Goal: Transaction & Acquisition: Download file/media

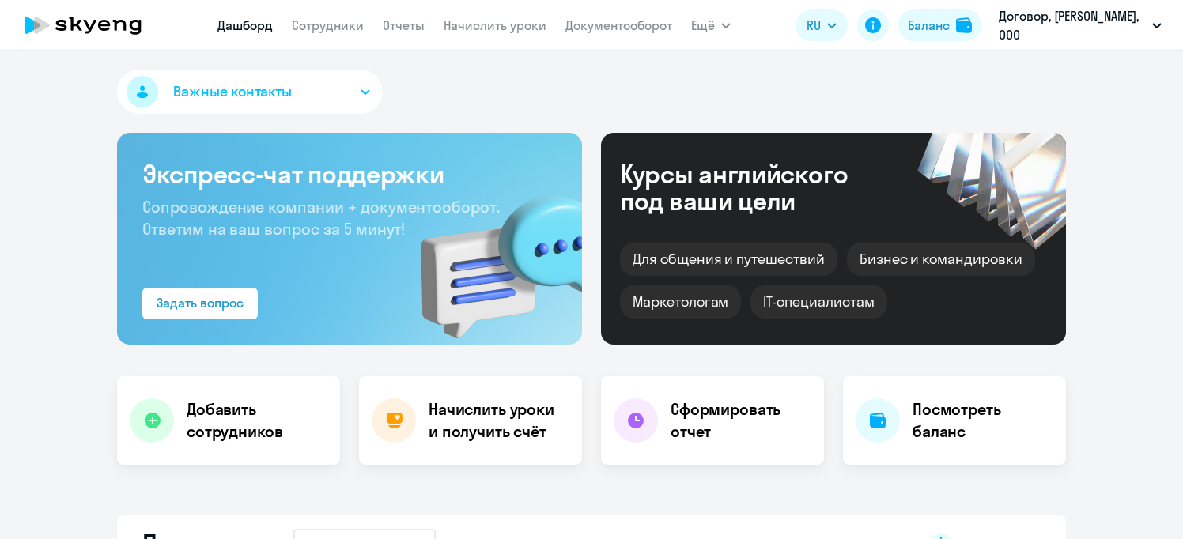
select select "30"
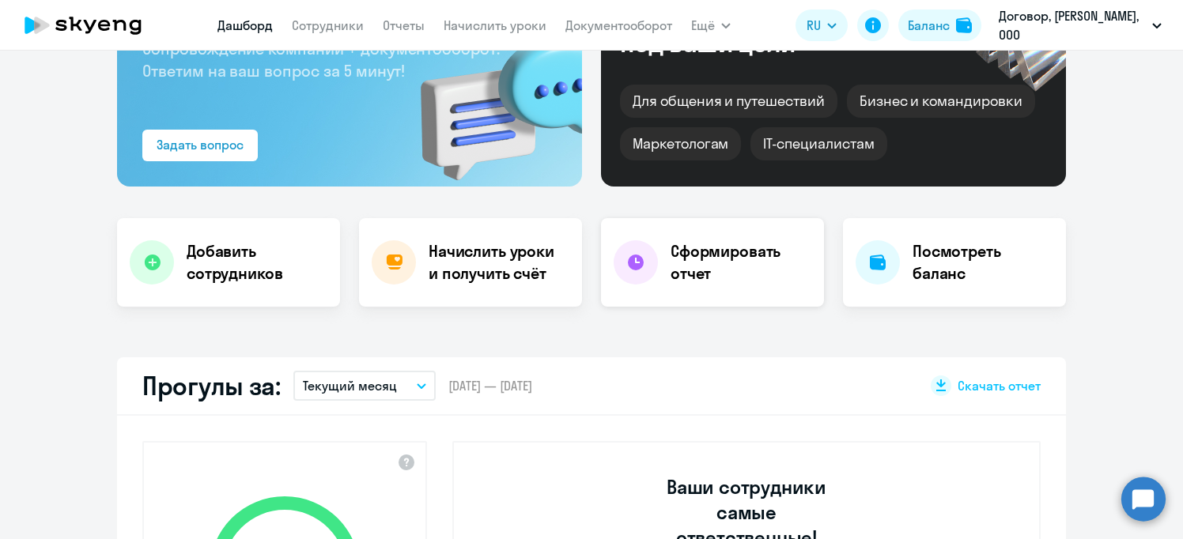
click at [719, 240] on div "Сформировать отчет" at bounding box center [712, 262] width 223 height 89
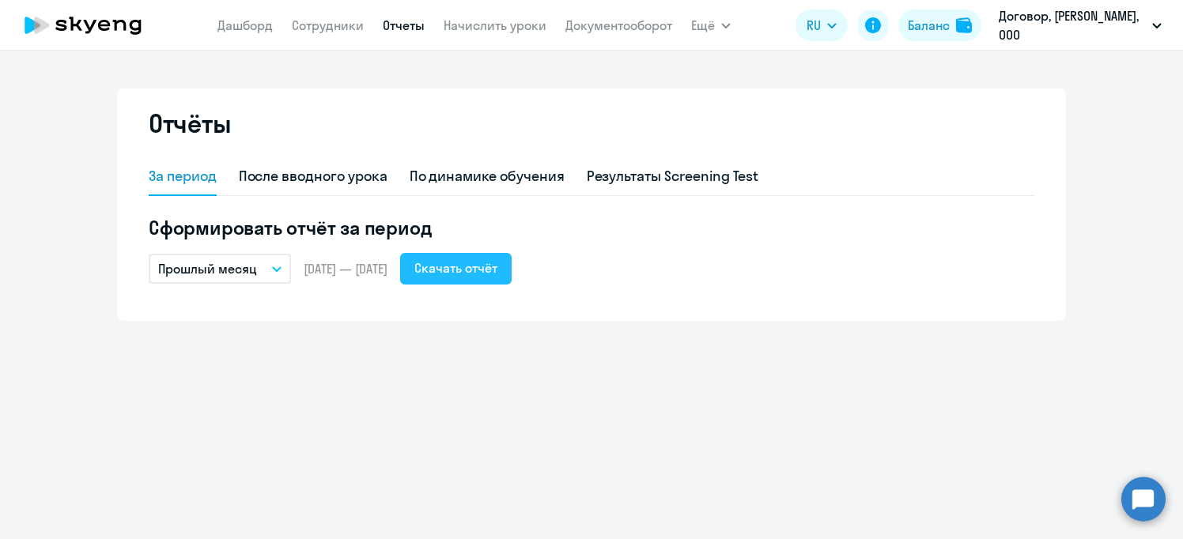
click at [492, 262] on div "Скачать отчёт" at bounding box center [455, 267] width 83 height 19
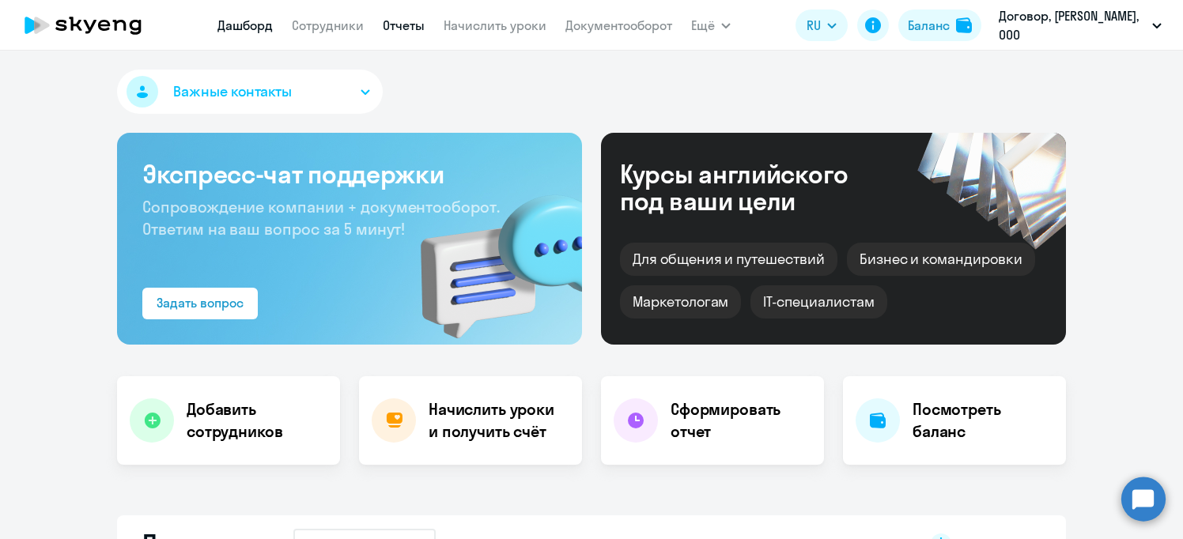
select select "30"
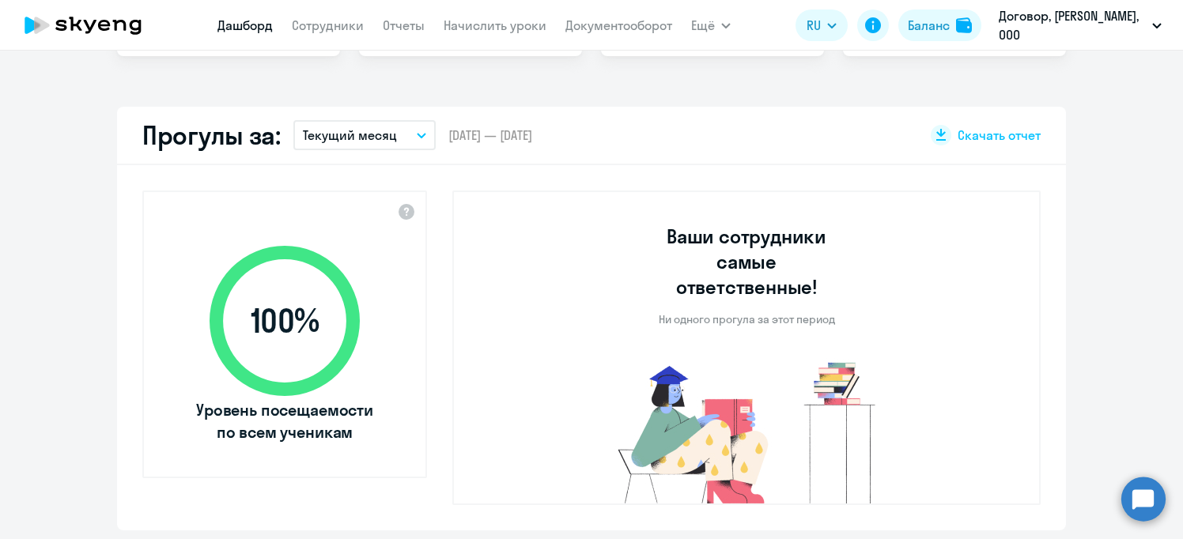
scroll to position [474, 0]
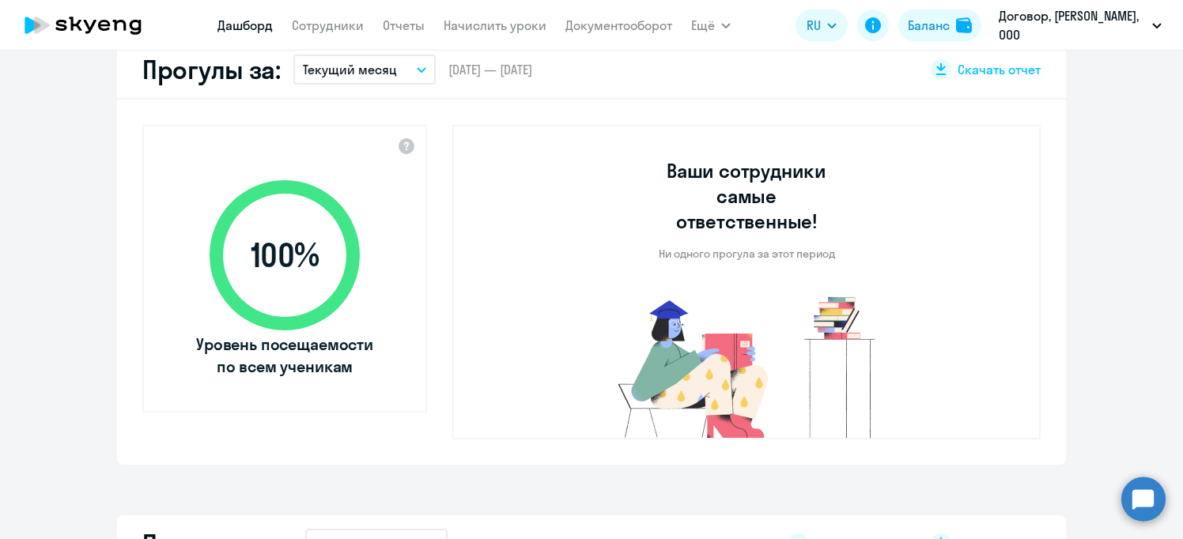
click at [417, 67] on icon "button" at bounding box center [421, 70] width 9 height 6
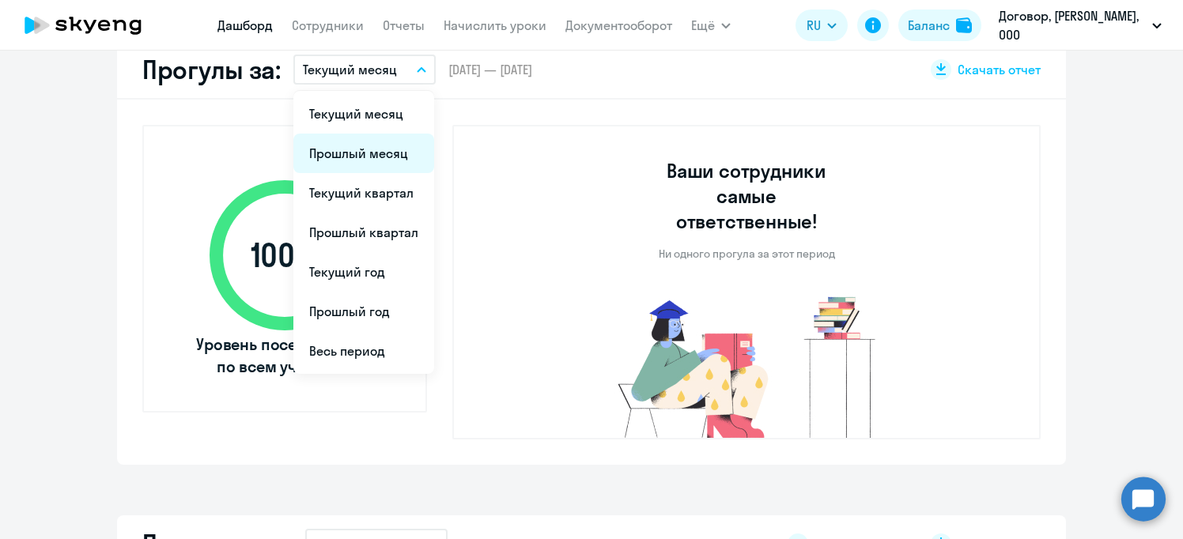
click at [364, 154] on li "Прошлый месяц" at bounding box center [363, 154] width 141 height 40
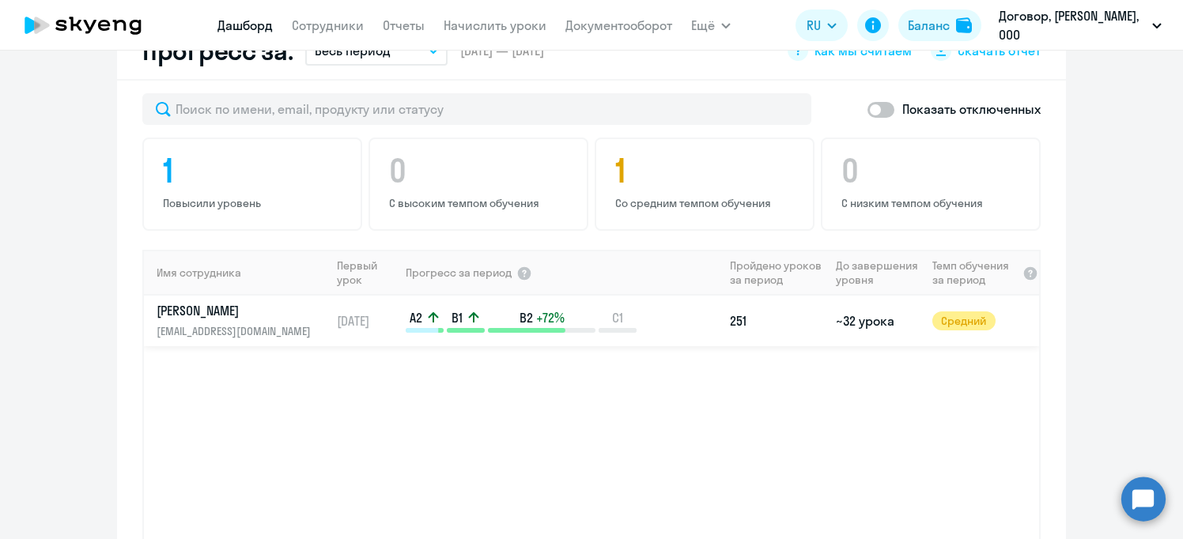
scroll to position [949, 0]
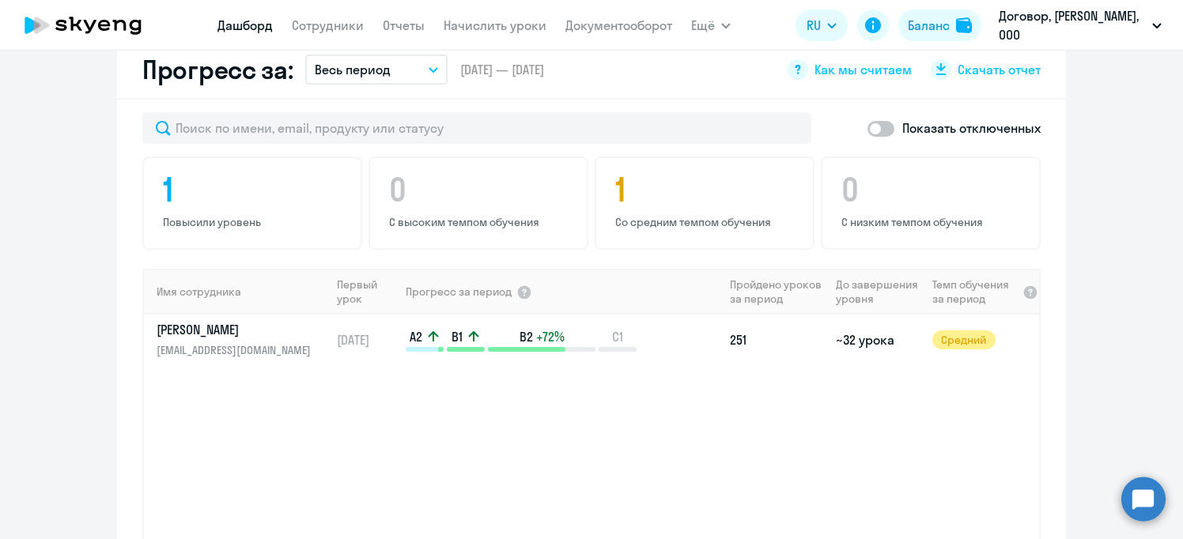
click at [881, 121] on span at bounding box center [880, 129] width 27 height 16
click at [867, 128] on input "checkbox" at bounding box center [866, 128] width 1 height 1
checkbox input "true"
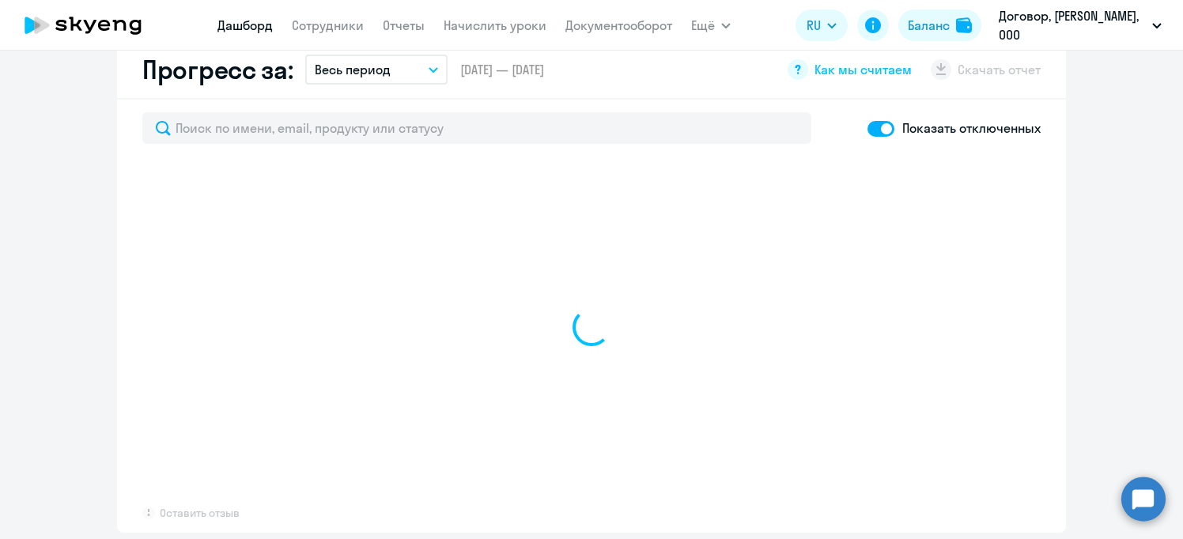
select select "30"
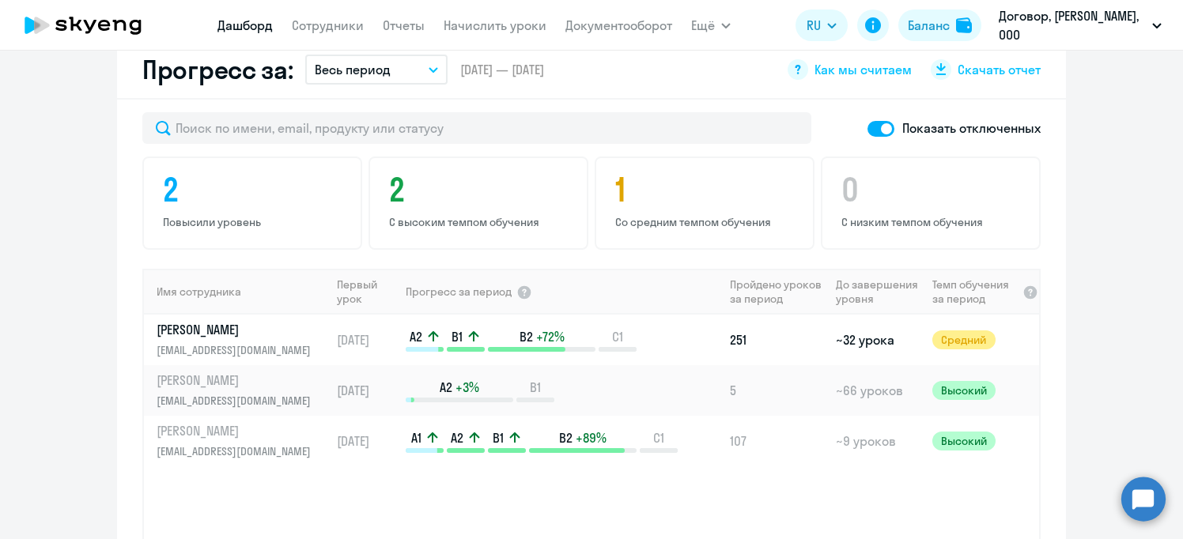
click at [870, 121] on span at bounding box center [880, 129] width 27 height 16
click at [867, 128] on input "checkbox" at bounding box center [866, 128] width 1 height 1
checkbox input "false"
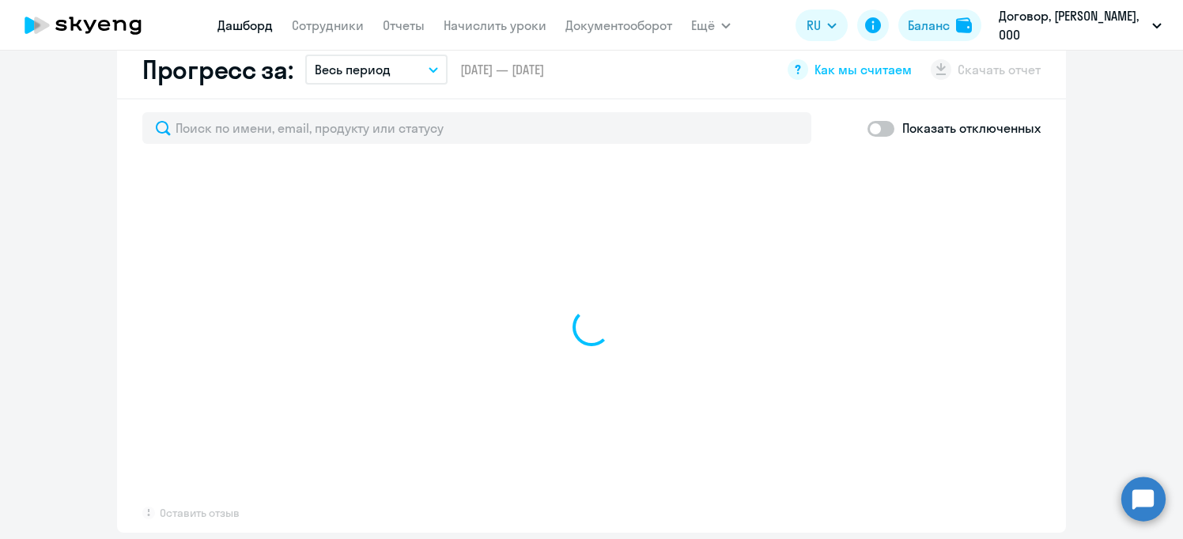
select select "30"
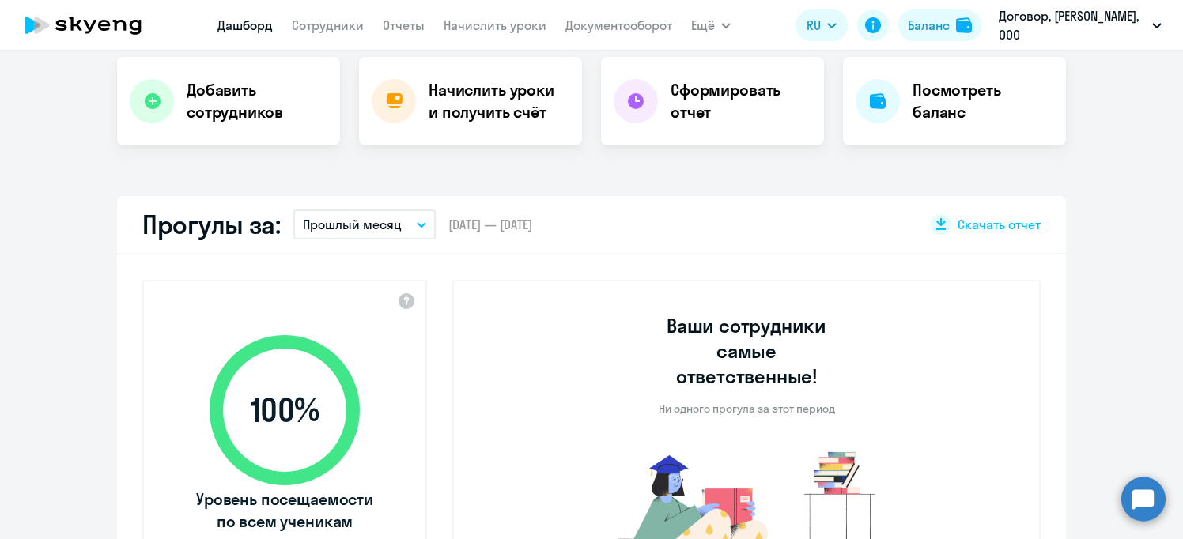
scroll to position [316, 0]
